Goal: Transaction & Acquisition: Purchase product/service

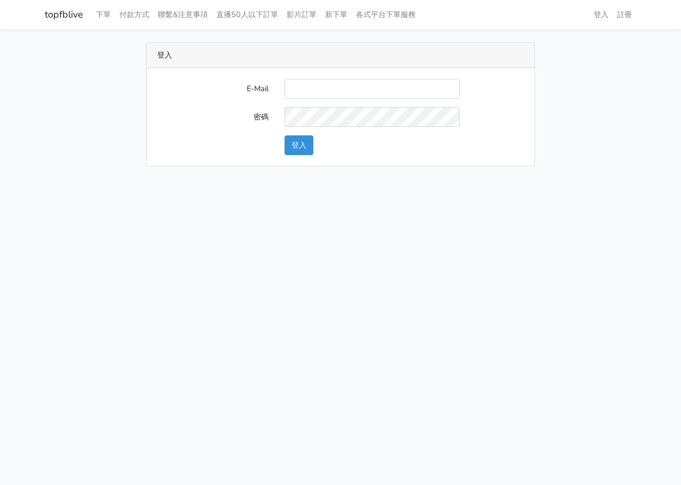
click at [303, 93] on input "E-Mail" at bounding box center [372, 89] width 175 height 20
type input "L123572232@gmail.com"
click at [297, 150] on button "登入" at bounding box center [299, 145] width 29 height 20
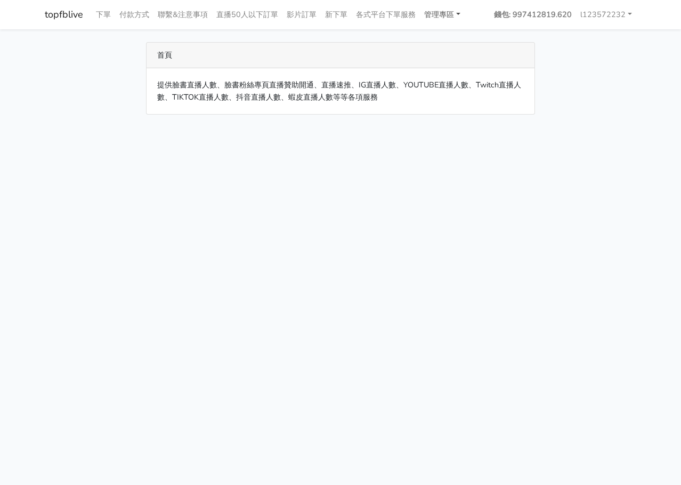
click at [458, 14] on link "管理專區" at bounding box center [442, 14] width 45 height 21
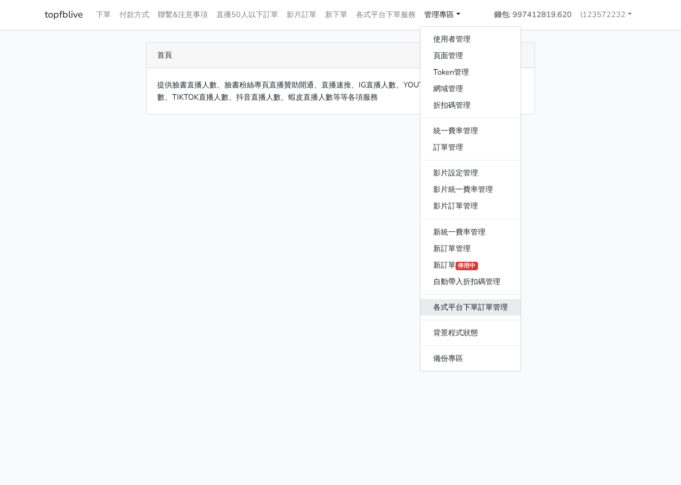
click at [481, 311] on link "各式平台下單訂單管理" at bounding box center [470, 307] width 100 height 17
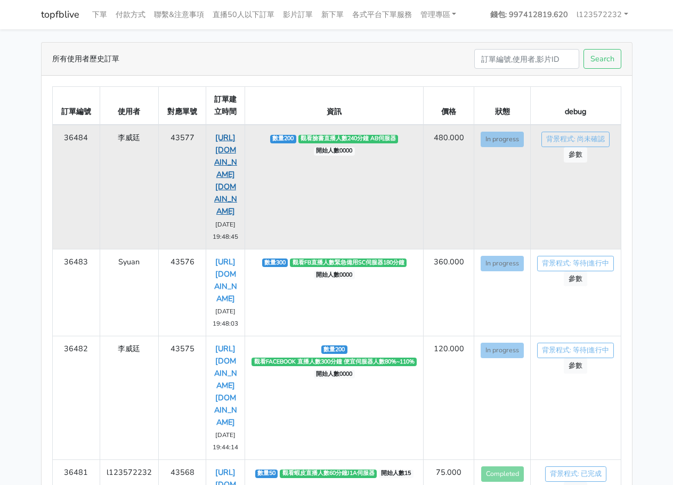
click at [220, 149] on link "https://www.facebook.com/applestarry.shop/videos/1284743792862671" at bounding box center [225, 174] width 23 height 84
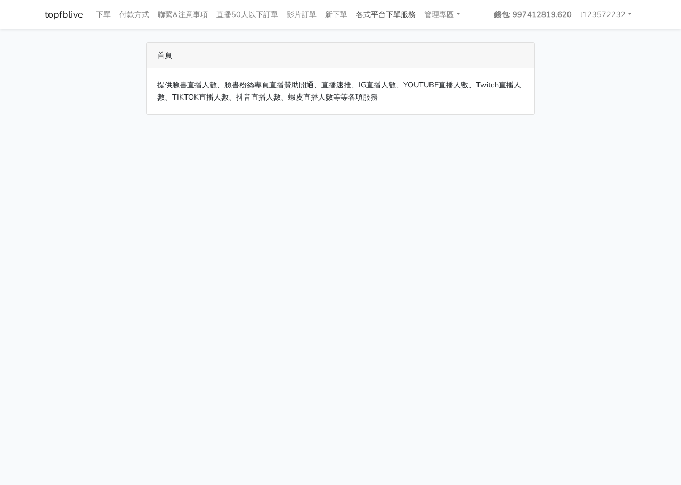
click at [383, 16] on link "各式平台下單服務" at bounding box center [386, 14] width 68 height 21
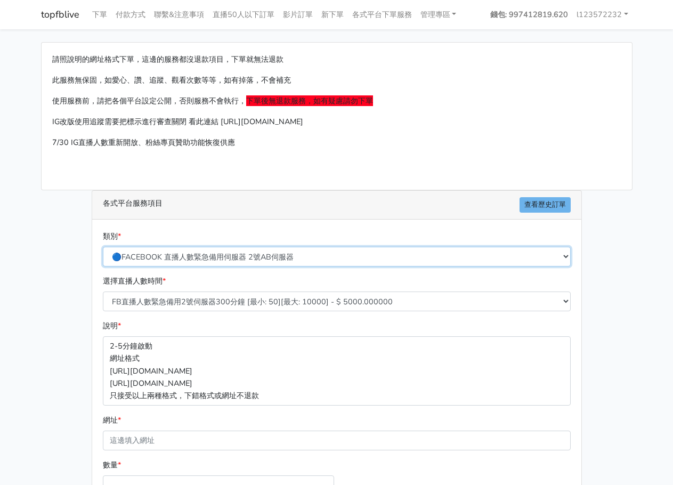
click at [361, 255] on select "🔵FACEBOOK 直播人數緊急備用伺服器 2號AB伺服器 🔵FACEBOOK 網軍專用貼文留言 安全保密 🔵FACEBOOK 直播人數緊急備用伺服器 J1 …" at bounding box center [337, 257] width 468 height 20
select select "🔵FACEBOOK 直播人數 AB伺服器"
click at [103, 247] on select "🔵FACEBOOK 直播人數緊急備用伺服器 2號AB伺服器 🔵FACEBOOK 網軍專用貼文留言 安全保密 🔵FACEBOOK 直播人數緊急備用伺服器 J1 …" at bounding box center [337, 257] width 468 height 20
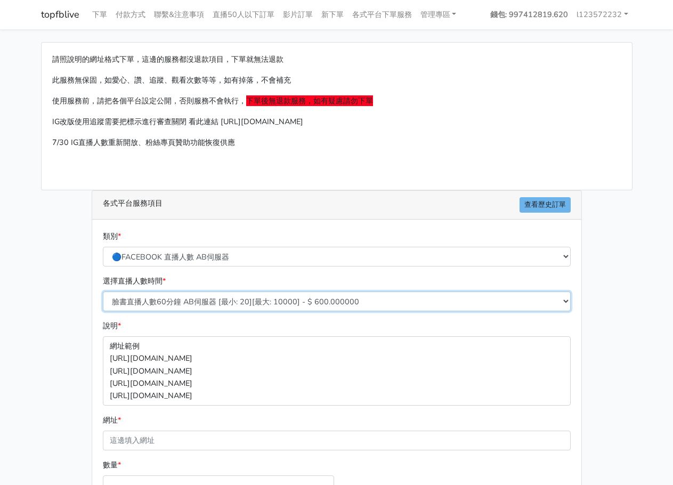
click at [299, 301] on select "臉書直播人數60分鐘 AB伺服器 [最小: 20][最大: 10000] - $ 600.000000 臉書直播人數90分鐘 AB伺服器 [最小: 20][最…" at bounding box center [337, 301] width 468 height 20
select select "612"
click at [103, 291] on select "臉書直播人數60分鐘 AB伺服器 [最小: 20][最大: 10000] - $ 600.000000 臉書直播人數90分鐘 AB伺服器 [最小: 20][最…" at bounding box center [337, 301] width 468 height 20
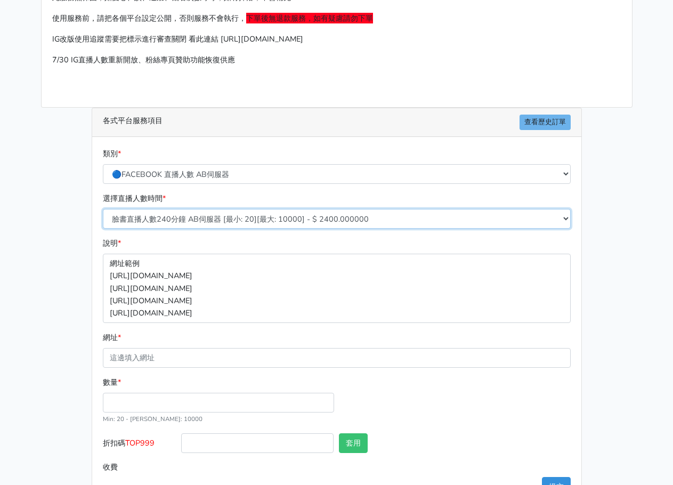
scroll to position [118, 0]
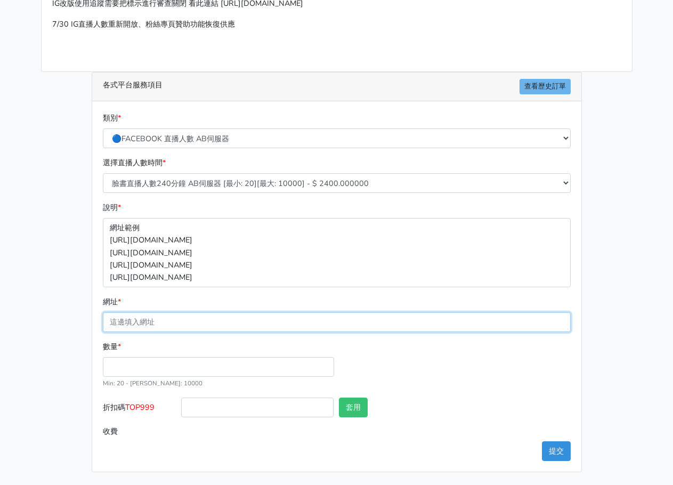
click at [265, 320] on input "網址 *" at bounding box center [337, 322] width 468 height 20
paste input "[URL][DOMAIN_NAME]"
type input "[URL][DOMAIN_NAME]"
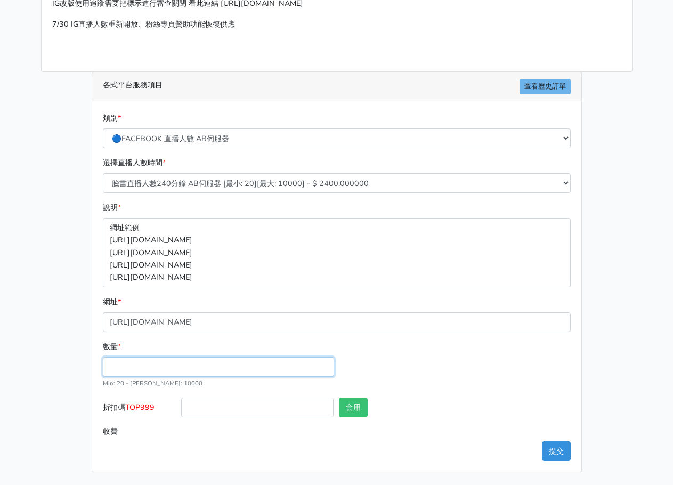
click at [172, 363] on input "數量 *" at bounding box center [218, 367] width 231 height 20
type input "35"
type input "84.000"
click at [555, 447] on button "提交" at bounding box center [556, 451] width 29 height 20
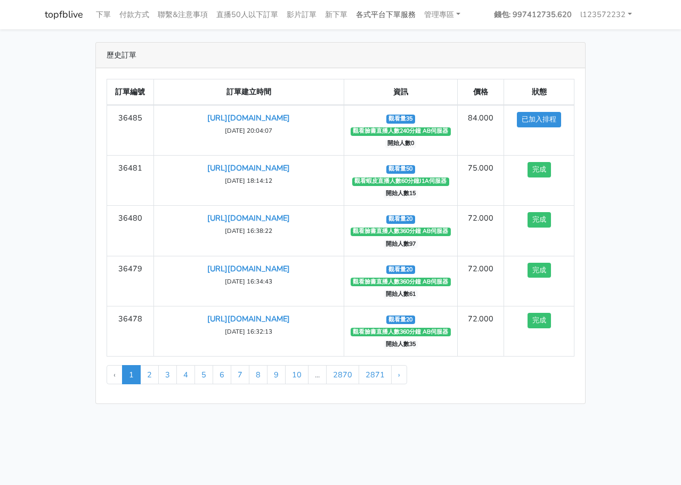
click at [400, 19] on link "各式平台下單服務" at bounding box center [386, 14] width 68 height 21
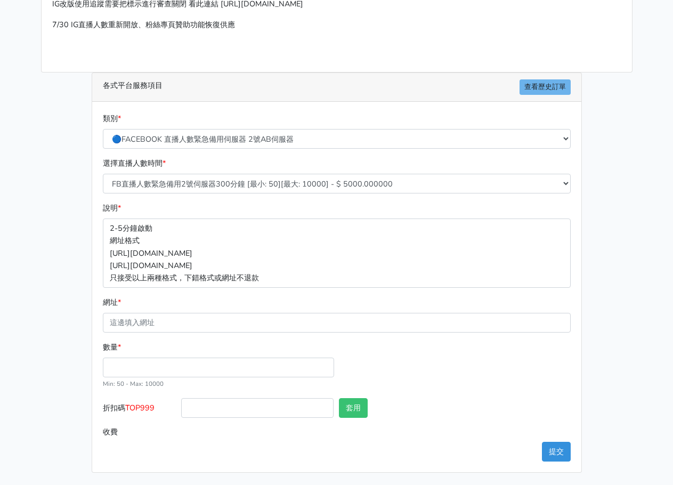
scroll to position [118, 0]
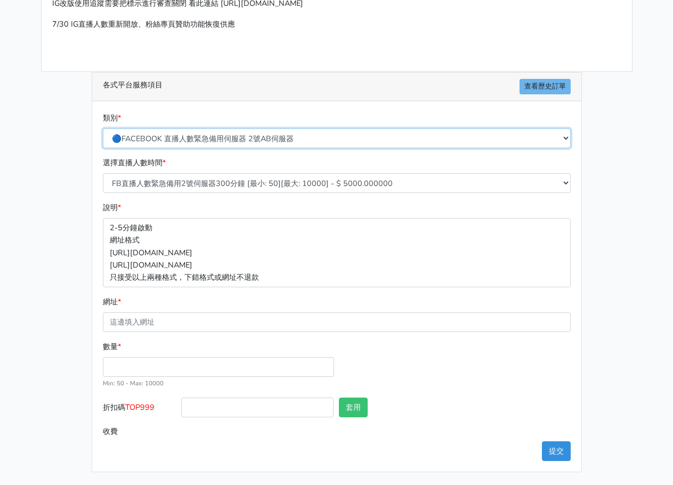
click at [256, 134] on select "🔵FACEBOOK 直播人數緊急備用伺服器 2號AB伺服器 🔵FACEBOOK 網軍專用貼文留言 安全保密 🔵FACEBOOK 直播人數緊急備用伺服器 J1 …" at bounding box center [337, 138] width 468 height 20
click at [291, 139] on select "🔵FACEBOOK 直播人數緊急備用伺服器 2號AB伺服器 🔵FACEBOOK 網軍專用貼文留言 安全保密 🔵FACEBOOK 直播人數緊急備用伺服器 J1 …" at bounding box center [337, 138] width 468 height 20
click at [299, 131] on select "🔵FACEBOOK 直播人數緊急備用伺服器 2號AB伺服器 🔵FACEBOOK 網軍專用貼文留言 安全保密 🔵FACEBOOK 直播人數緊急備用伺服器 J1 …" at bounding box center [337, 138] width 468 height 20
click at [298, 141] on select "🔵FACEBOOK 直播人數緊急備用伺服器 2號AB伺服器 🔵FACEBOOK 網軍專用貼文留言 安全保密 🔵FACEBOOK 直播人數緊急備用伺服器 J1 …" at bounding box center [337, 138] width 468 height 20
select select "🔯6/15新增Tiktok直播人數 穩定上人 SC"
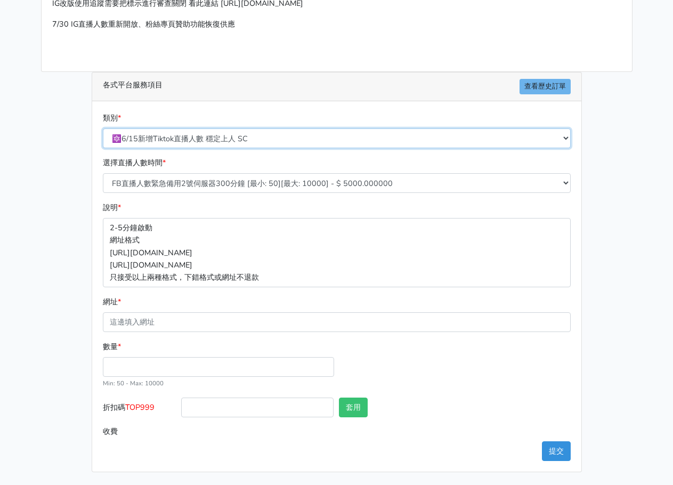
click at [103, 128] on select "🔵FACEBOOK 直播人數緊急備用伺服器 2號AB伺服器 🔵FACEBOOK 網軍專用貼文留言 安全保密 🔵FACEBOOK 直播人數緊急備用伺服器 J1 …" at bounding box center [337, 138] width 468 height 20
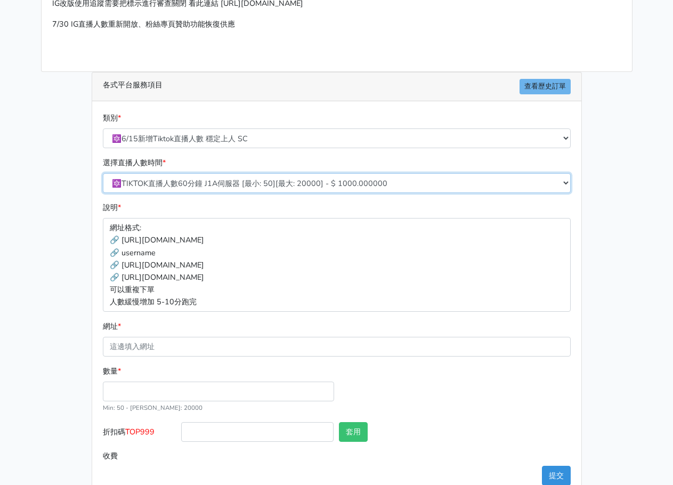
click at [293, 191] on select "🔯TIKTOK直播人數60分鐘 J1A伺服器 [最小: 50][最大: 20000] - $ 1000.000000 🔯TIKTOK直播人數120分鐘 J1A…" at bounding box center [337, 183] width 468 height 20
select select "541"
click at [103, 173] on select "🔯TIKTOK直播人數60分鐘 J1A伺服器 [最小: 50][最大: 20000] - $ 1000.000000 🔯TIKTOK直播人數120分鐘 J1A…" at bounding box center [337, 183] width 468 height 20
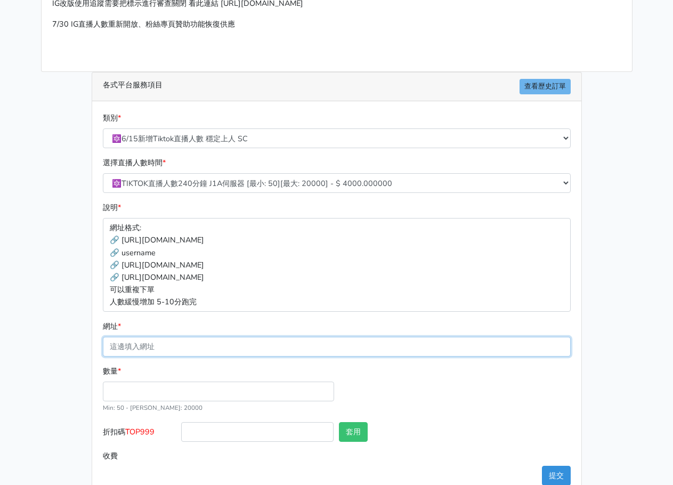
click at [261, 345] on input "網址 *" at bounding box center [337, 347] width 468 height 20
paste input "[URL][DOMAIN_NAME]"
type input "[URL][DOMAIN_NAME]"
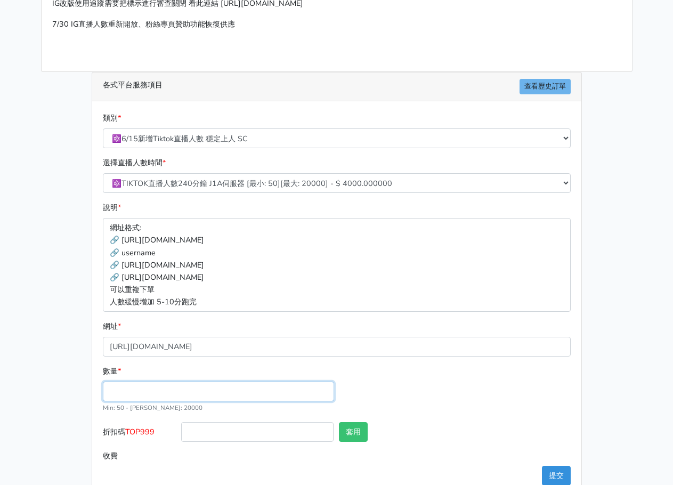
drag, startPoint x: 298, startPoint y: 399, endPoint x: 301, endPoint y: 393, distance: 6.2
click at [298, 398] on input "數量 *" at bounding box center [218, 392] width 231 height 20
type input "50"
type input "200.000"
click at [473, 375] on div "數量 * 50 Min: 50 - Max: 20000" at bounding box center [336, 393] width 473 height 57
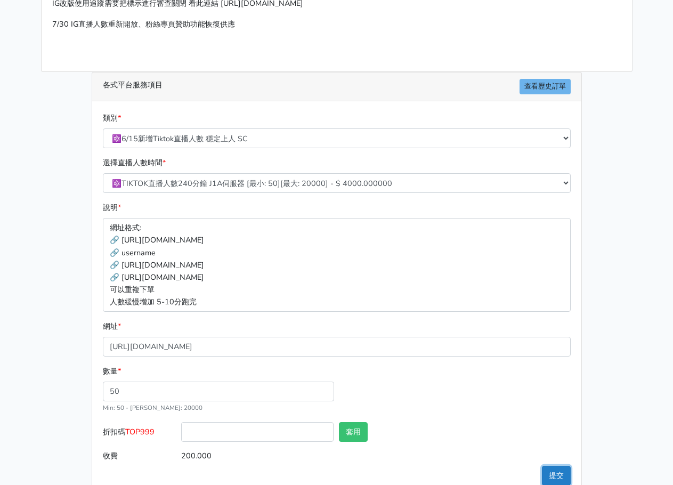
click at [554, 469] on button "提交" at bounding box center [556, 476] width 29 height 20
